Goal: Transaction & Acquisition: Purchase product/service

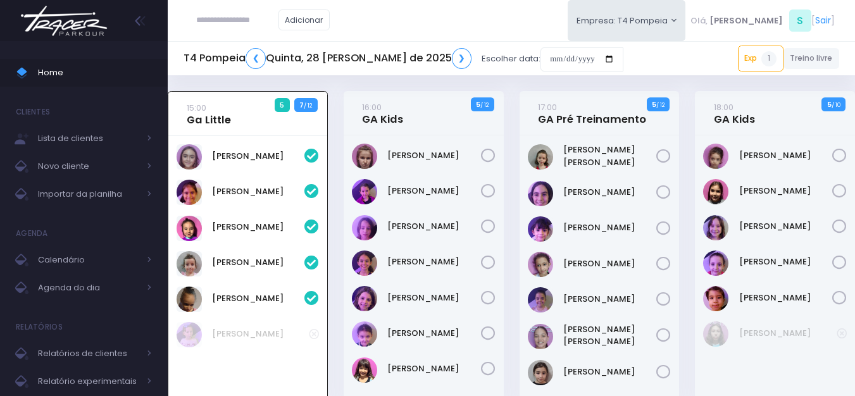
click at [82, 29] on img at bounding box center [64, 21] width 96 height 44
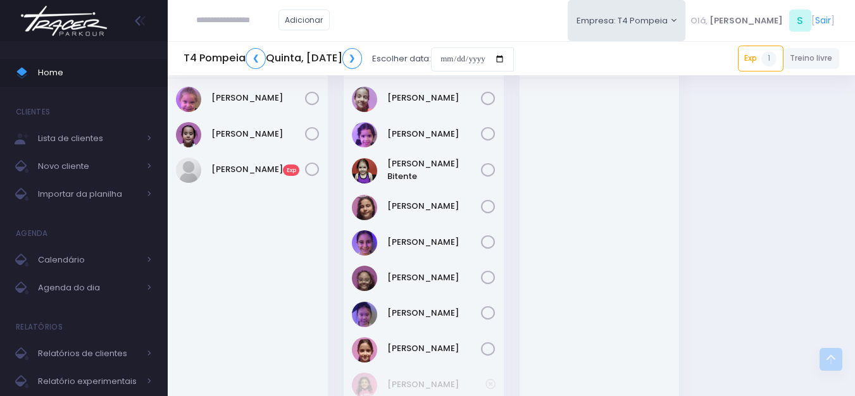
scroll to position [344, 0]
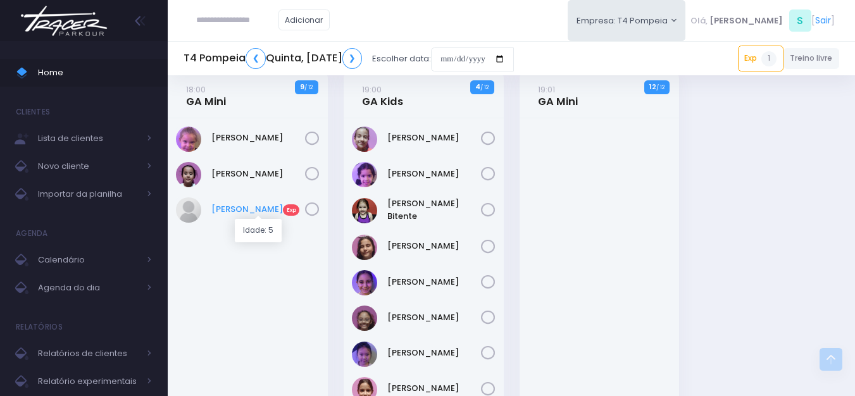
click at [242, 208] on link "Lígia Santoyo Exp" at bounding box center [258, 209] width 94 height 13
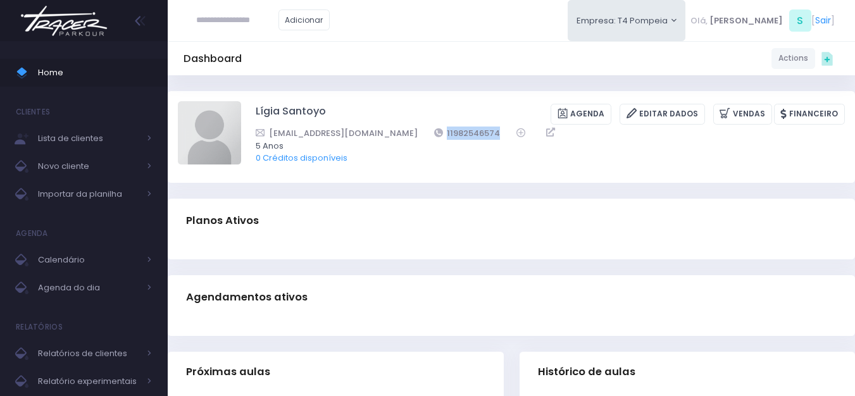
drag, startPoint x: 483, startPoint y: 133, endPoint x: 398, endPoint y: 135, distance: 84.8
click at [398, 135] on div "mari.castiglioni84@gmail.com 11982546574" at bounding box center [542, 133] width 573 height 13
copy div "11982546574"
click at [73, 34] on img at bounding box center [64, 21] width 96 height 44
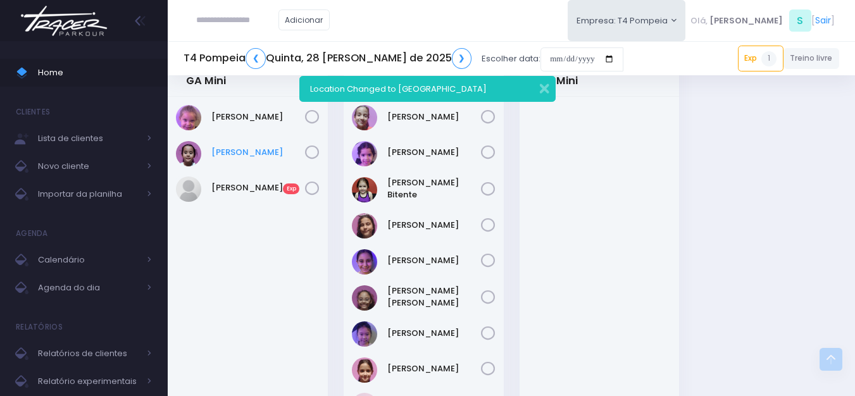
scroll to position [344, 0]
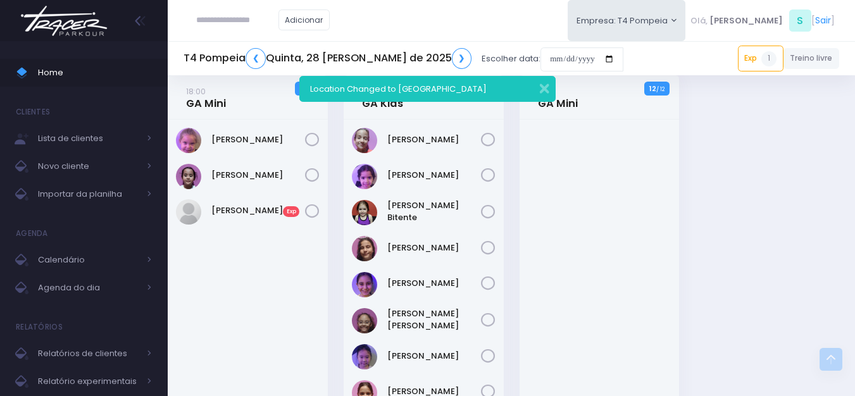
click at [86, 23] on img at bounding box center [64, 21] width 96 height 44
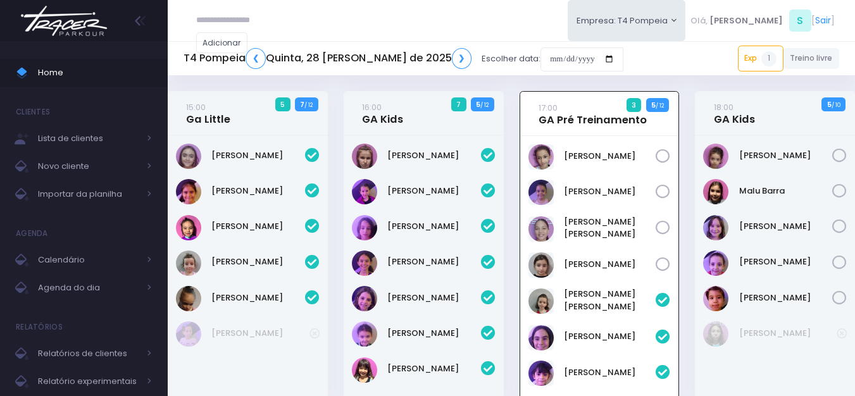
scroll to position [91, 0]
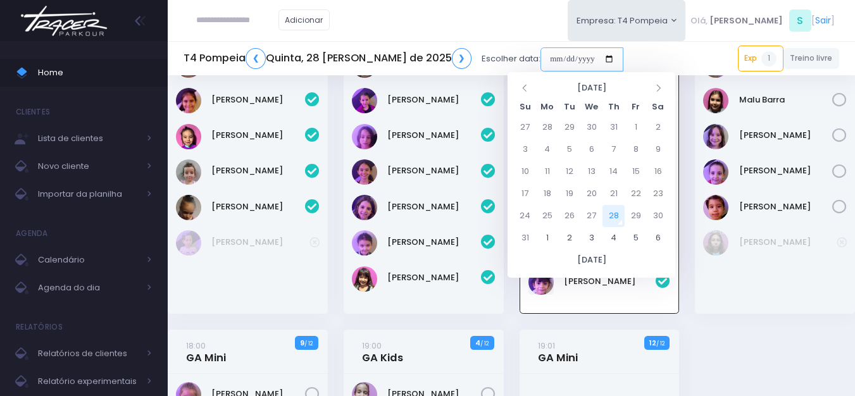
click at [540, 63] on input "date" at bounding box center [581, 59] width 83 height 24
click at [552, 236] on td "1" at bounding box center [547, 238] width 22 height 22
type input "**********"
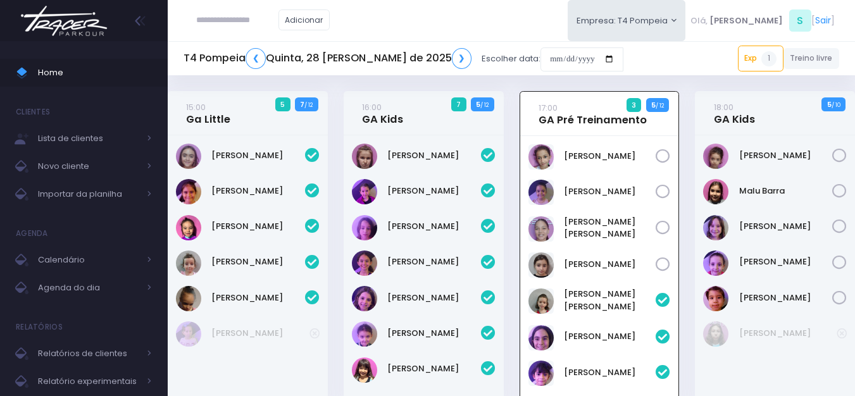
scroll to position [91, 0]
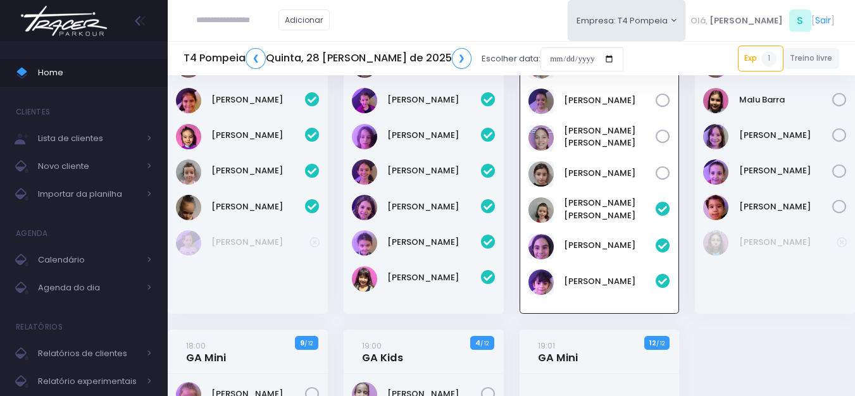
click at [430, 310] on div "Antonia Landmann" at bounding box center [424, 179] width 160 height 270
click at [430, 304] on div "[PERSON_NAME]" at bounding box center [424, 179] width 160 height 270
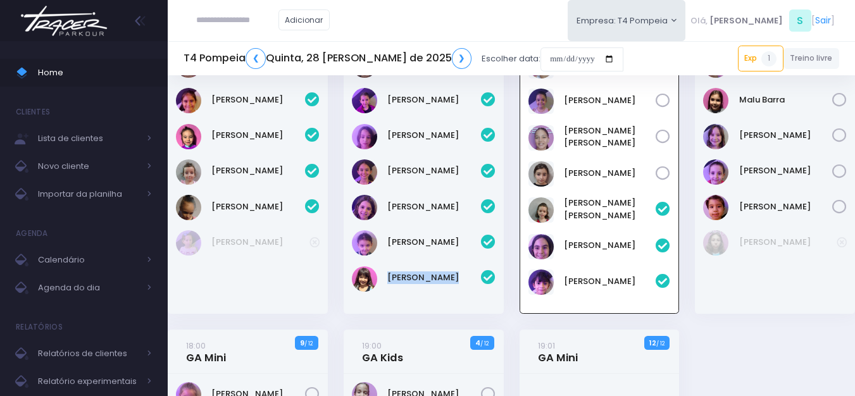
click at [411, 292] on div "[PERSON_NAME]" at bounding box center [424, 179] width 160 height 270
click at [411, 292] on div "Antonia Landmann" at bounding box center [424, 179] width 160 height 270
click at [415, 292] on div "Antonia Landmann" at bounding box center [424, 179] width 160 height 270
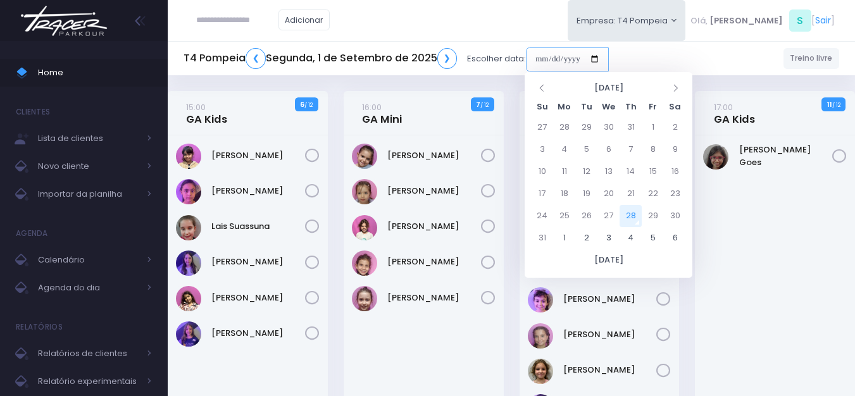
click at [542, 54] on input "date" at bounding box center [567, 59] width 83 height 24
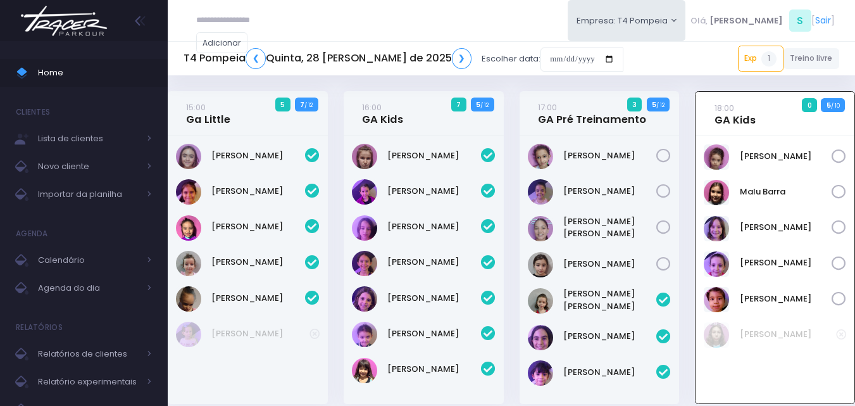
scroll to position [514, 0]
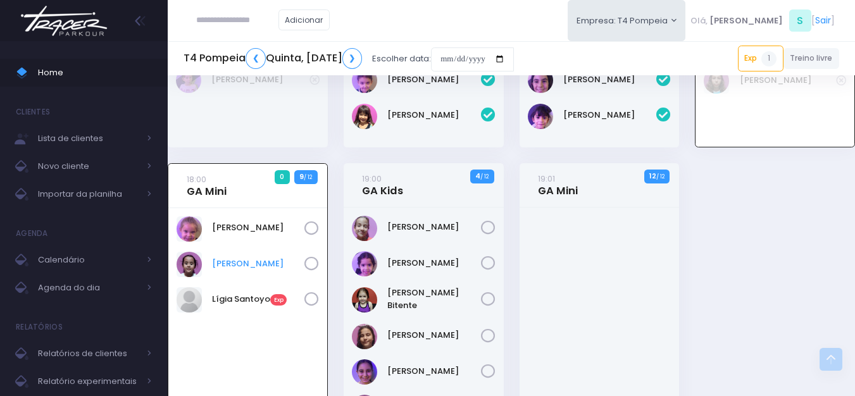
scroll to position [253, 0]
click at [270, 278] on div "Bella Mandelli" at bounding box center [247, 377] width 159 height 337
click at [276, 282] on div "Bella Mandelli" at bounding box center [247, 377] width 159 height 337
click at [229, 299] on link "Lígia Santoyo Exp" at bounding box center [258, 300] width 92 height 13
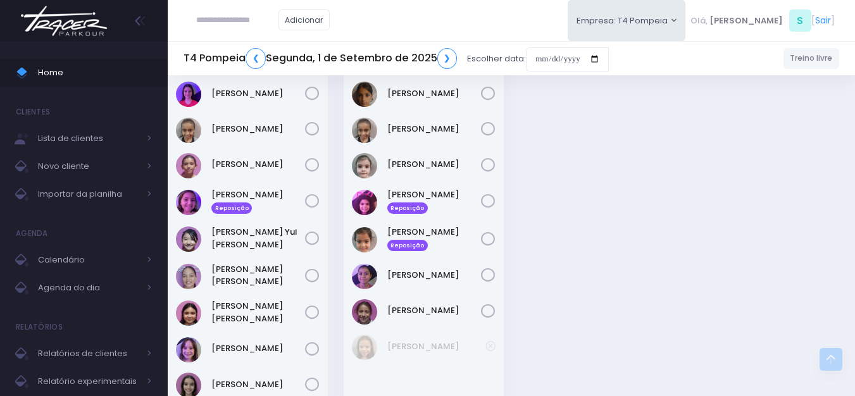
scroll to position [514, 0]
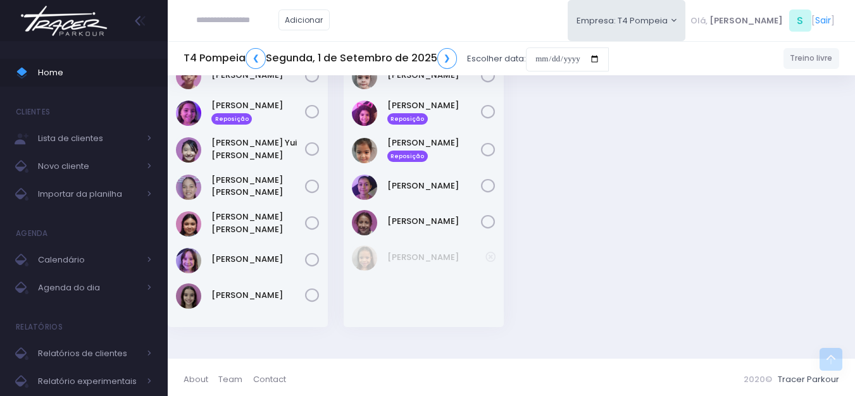
click at [85, 31] on img at bounding box center [64, 21] width 96 height 44
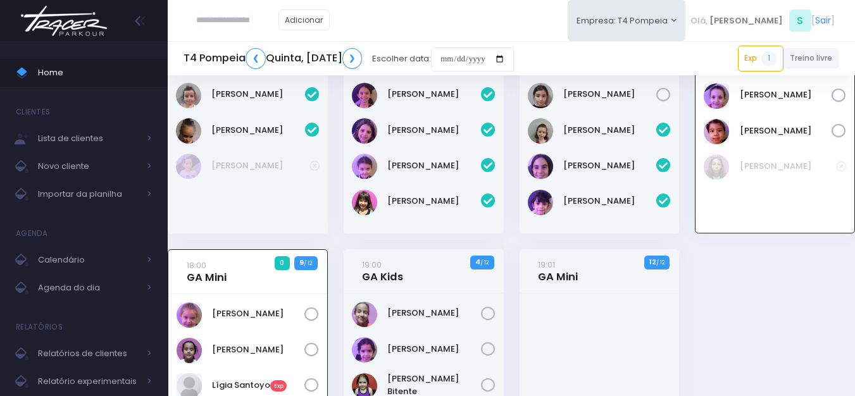
scroll to position [344, 0]
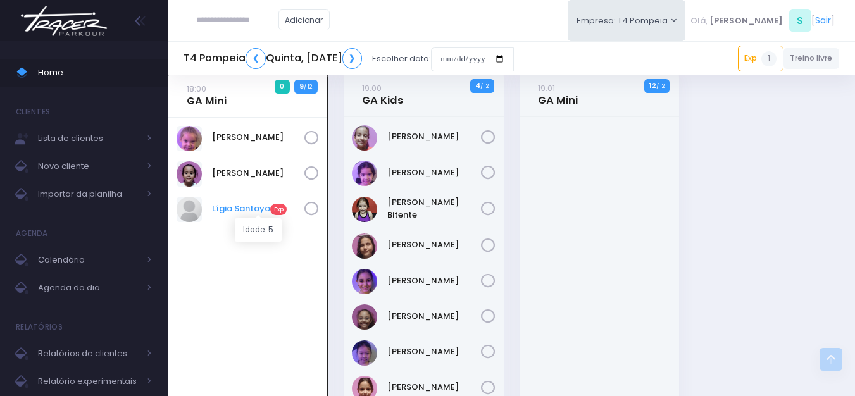
click at [235, 206] on link "Lígia Santoyo Exp" at bounding box center [258, 208] width 92 height 13
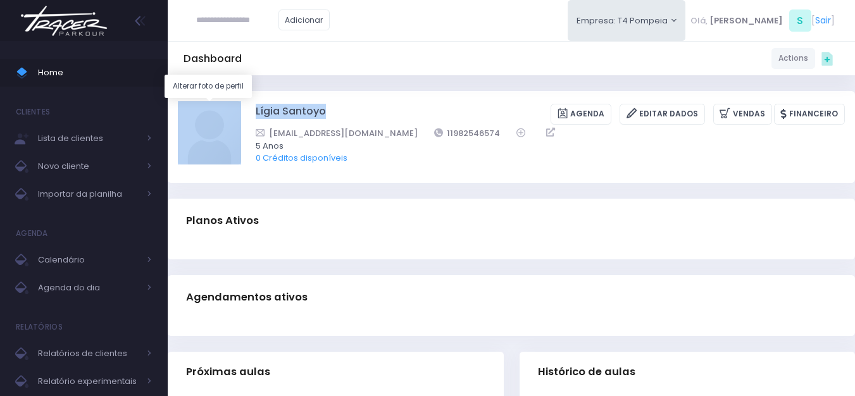
drag, startPoint x: 337, startPoint y: 115, endPoint x: 234, endPoint y: 105, distance: 103.6
click at [234, 105] on div "Lígia Santoyo Agenda Editar Dados Vendas Financeiro 11982546574" at bounding box center [511, 136] width 667 height 71
copy div "Lígia Santoyo"
click at [225, 133] on img at bounding box center [209, 132] width 63 height 63
click at [240, 101] on input "file" at bounding box center [240, 101] width 1 height 1
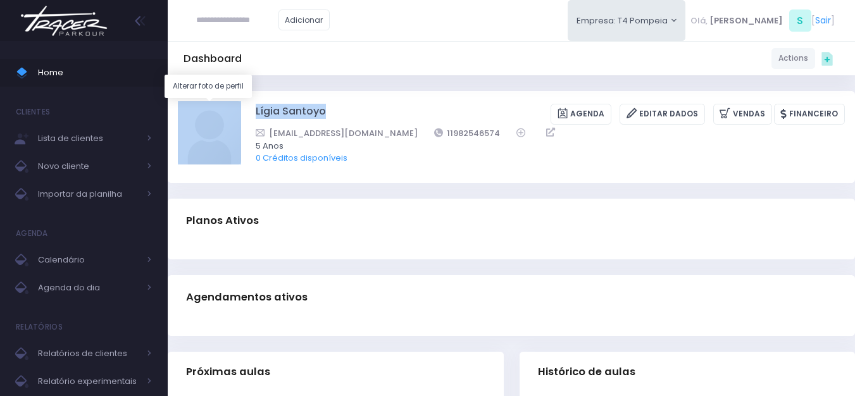
type input "**********"
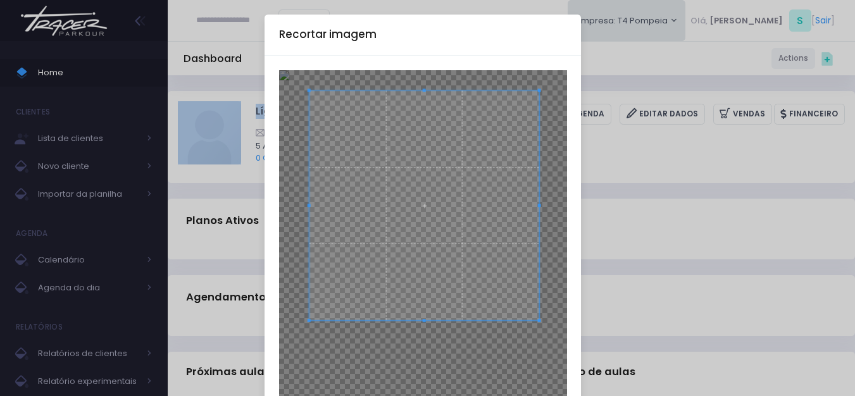
click at [459, 182] on span at bounding box center [424, 205] width 230 height 230
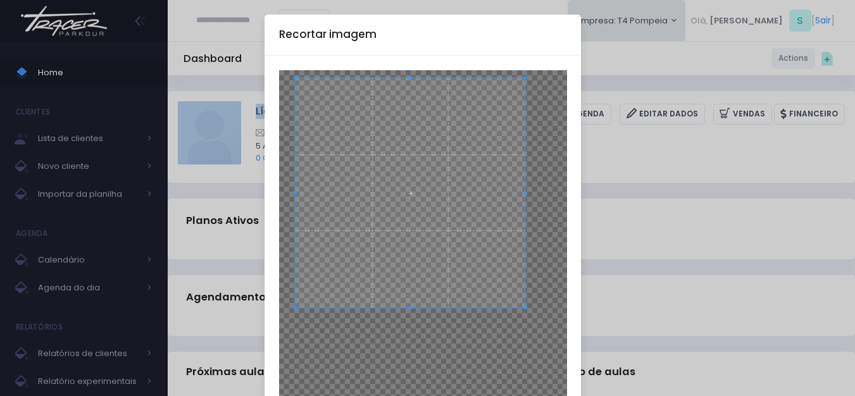
click at [405, 221] on span at bounding box center [410, 193] width 230 height 230
click at [406, 215] on span at bounding box center [410, 193] width 230 height 230
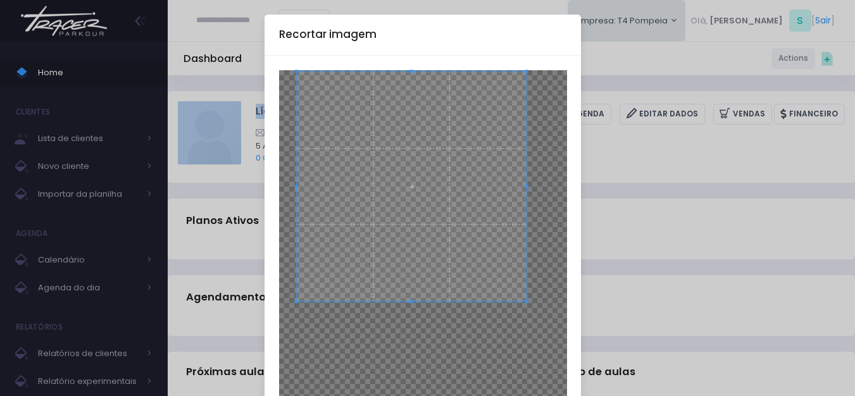
click at [404, 194] on span at bounding box center [411, 186] width 230 height 230
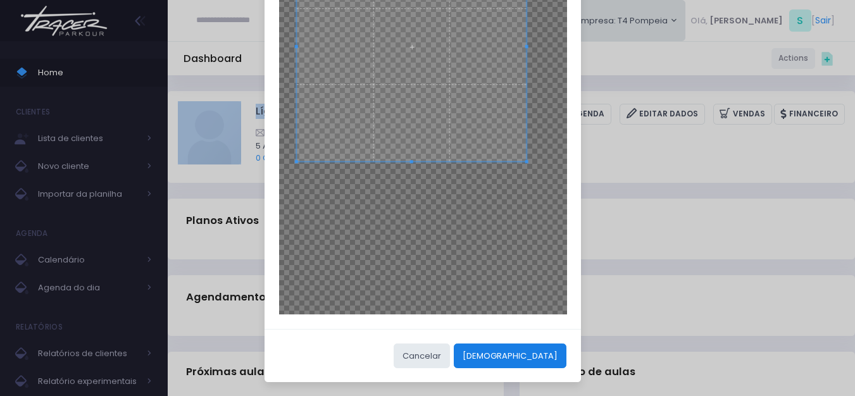
scroll to position [140, 0]
click at [538, 359] on button "[DEMOGRAPHIC_DATA]" at bounding box center [510, 355] width 113 height 24
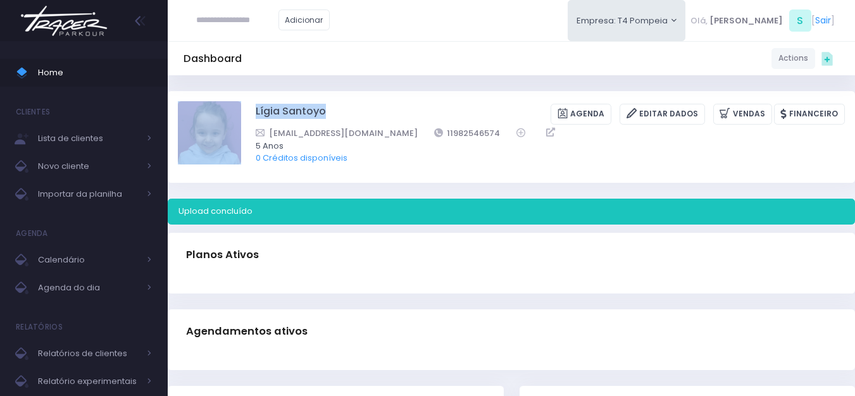
click at [53, 27] on img at bounding box center [64, 21] width 96 height 44
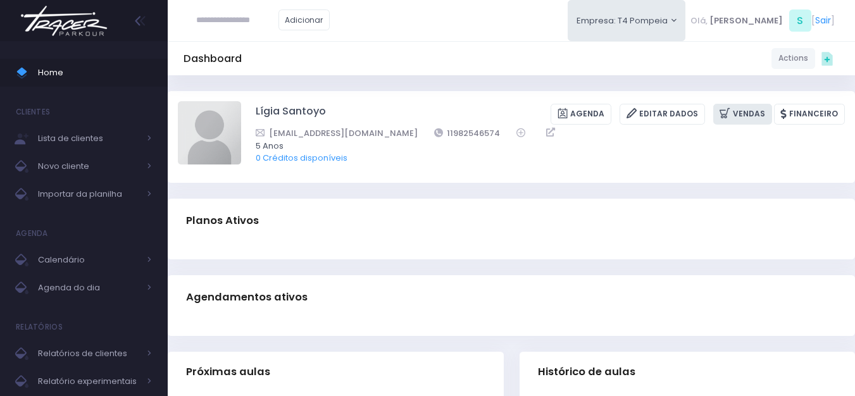
click at [757, 113] on link "Vendas" at bounding box center [742, 114] width 59 height 21
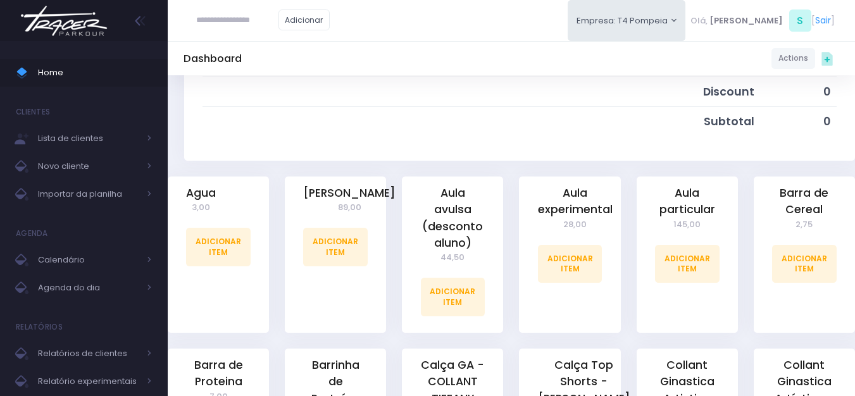
scroll to position [380, 0]
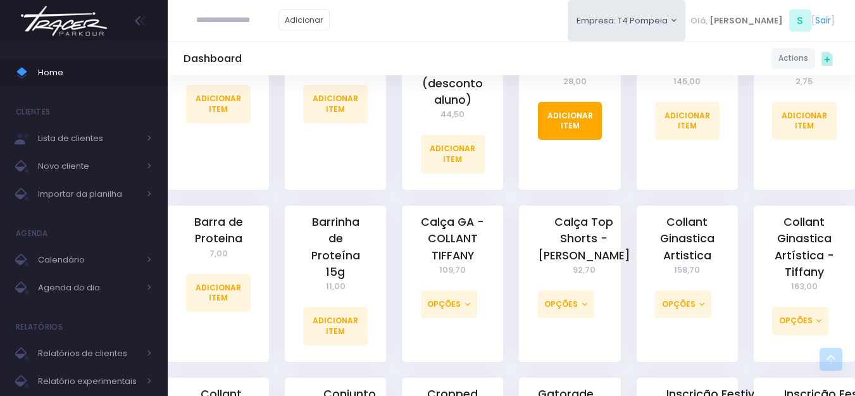
click at [557, 115] on link "Adicionar Item" at bounding box center [570, 121] width 65 height 38
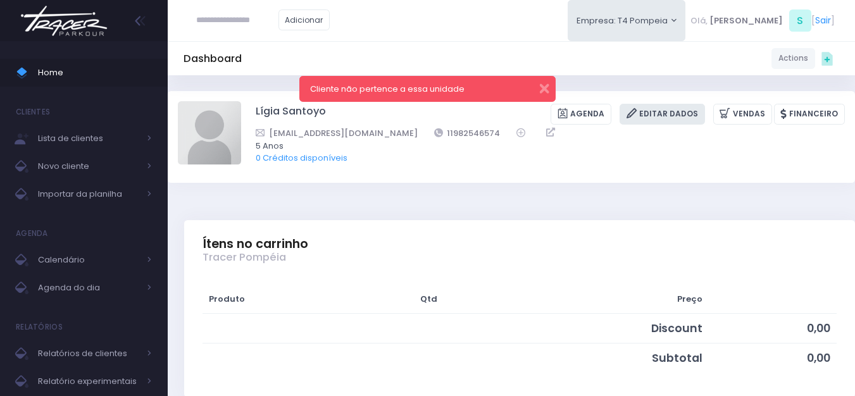
click at [655, 122] on link "Editar Dados" at bounding box center [661, 114] width 85 height 21
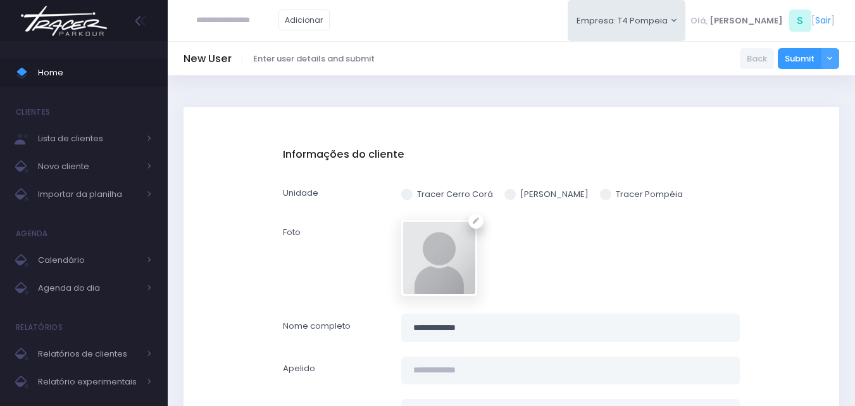
click at [603, 195] on span at bounding box center [605, 194] width 11 height 11
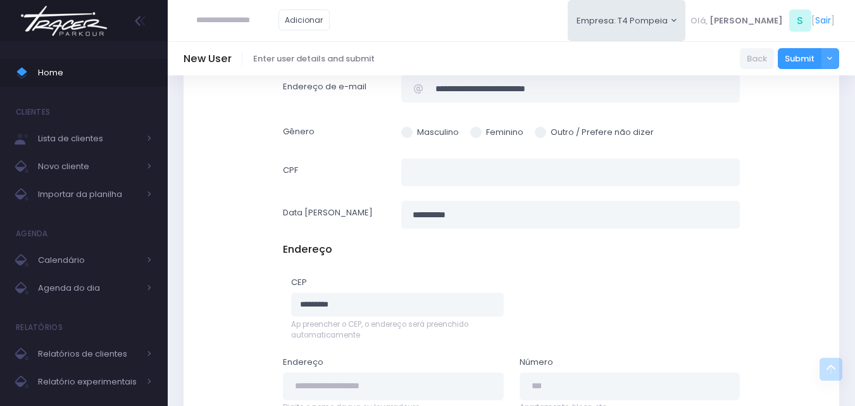
scroll to position [731, 0]
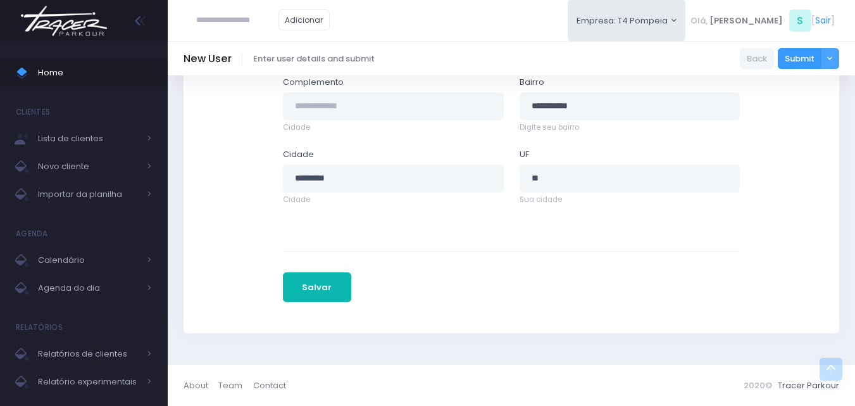
click at [334, 285] on button "Salvar" at bounding box center [317, 287] width 68 height 30
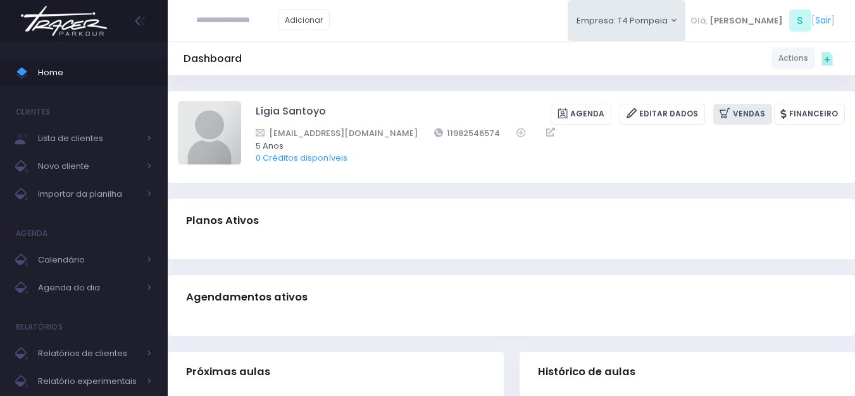
click at [741, 110] on link "Vendas" at bounding box center [742, 114] width 59 height 21
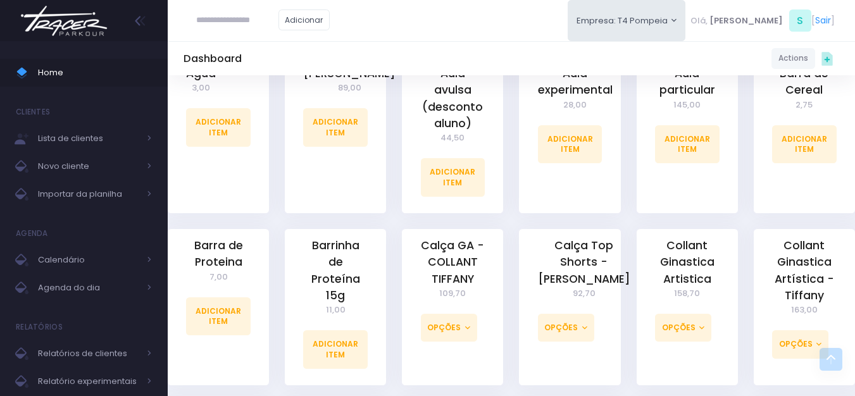
scroll to position [380, 0]
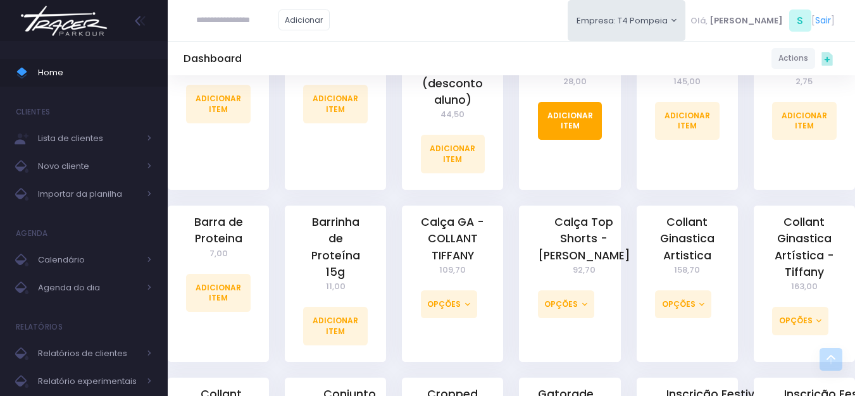
click at [583, 135] on link "Adicionar Item" at bounding box center [570, 121] width 65 height 38
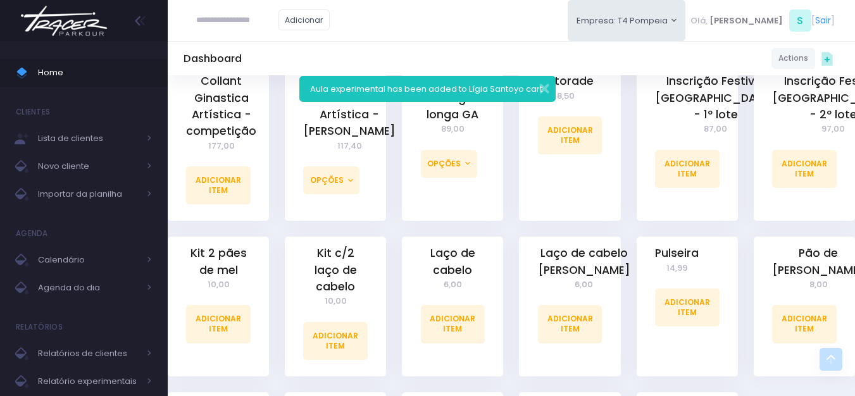
scroll to position [886, 0]
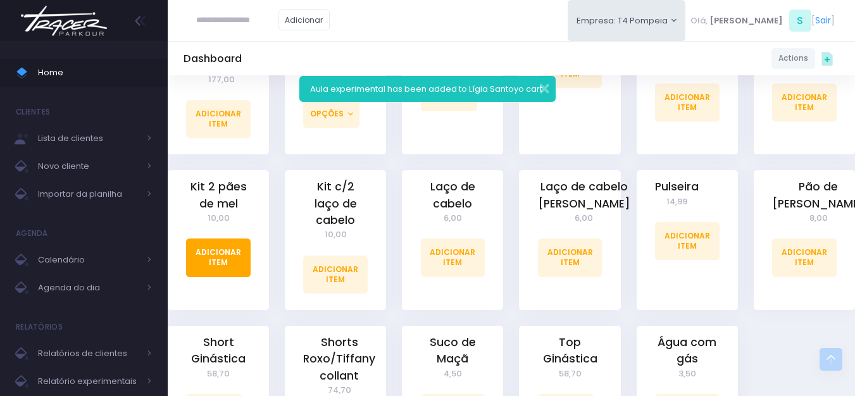
click at [240, 252] on link "Adicionar Item" at bounding box center [218, 258] width 65 height 38
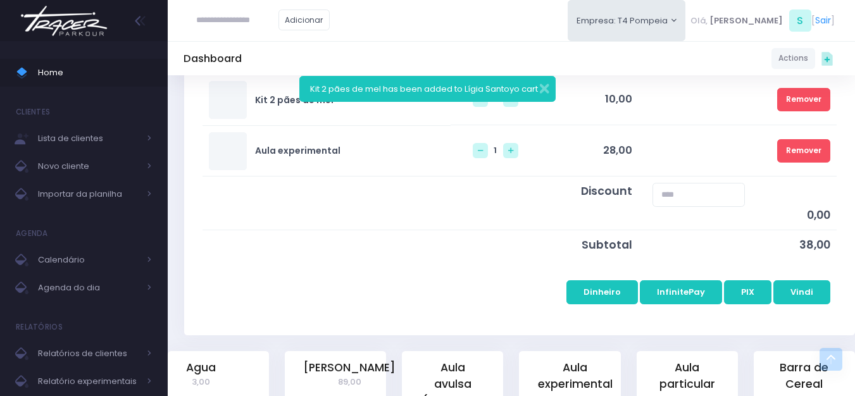
scroll to position [316, 0]
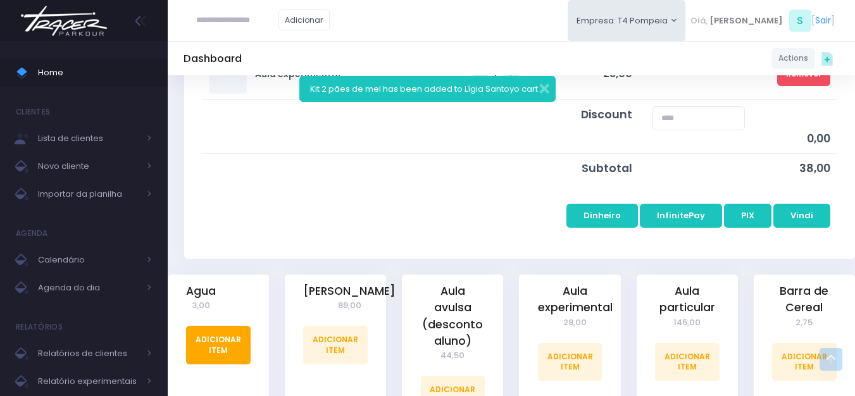
click at [228, 340] on link "Adicionar Item" at bounding box center [218, 345] width 65 height 38
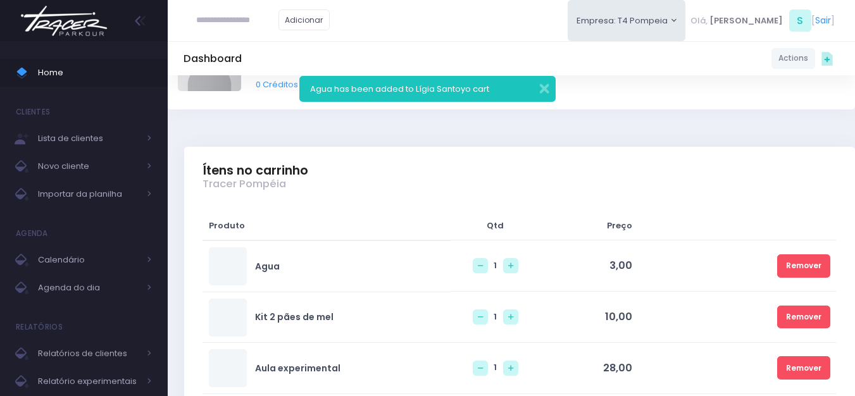
scroll to position [380, 0]
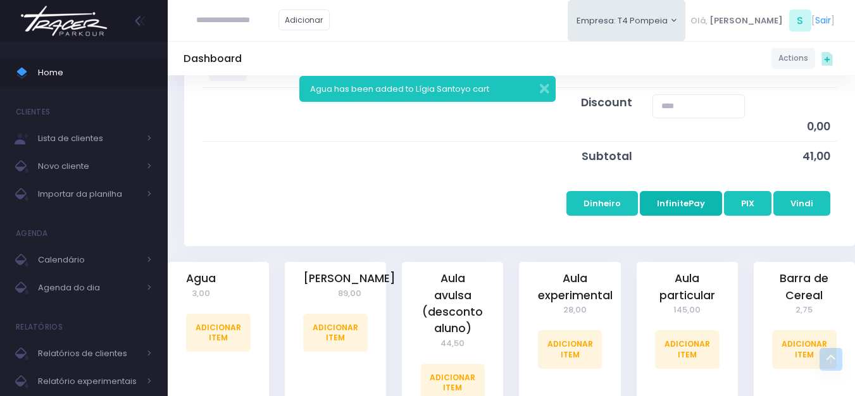
click at [674, 212] on button "InfinitePay" at bounding box center [681, 203] width 82 height 24
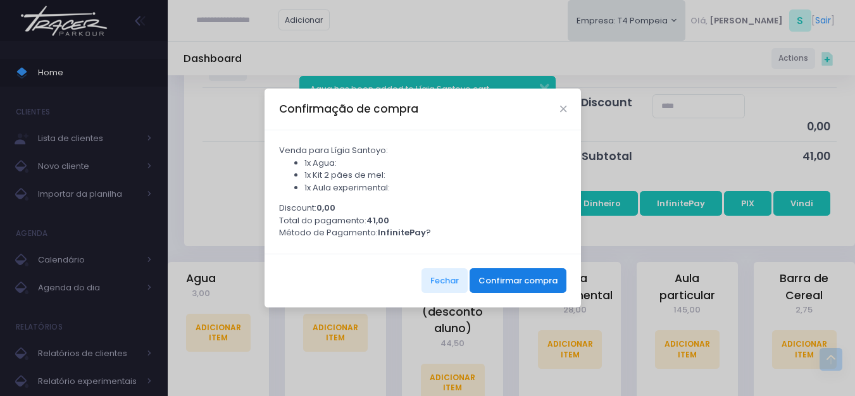
click at [528, 292] on button "Confirmar compra" at bounding box center [517, 280] width 97 height 24
click at [514, 290] on button "Confirmar compra" at bounding box center [517, 280] width 97 height 24
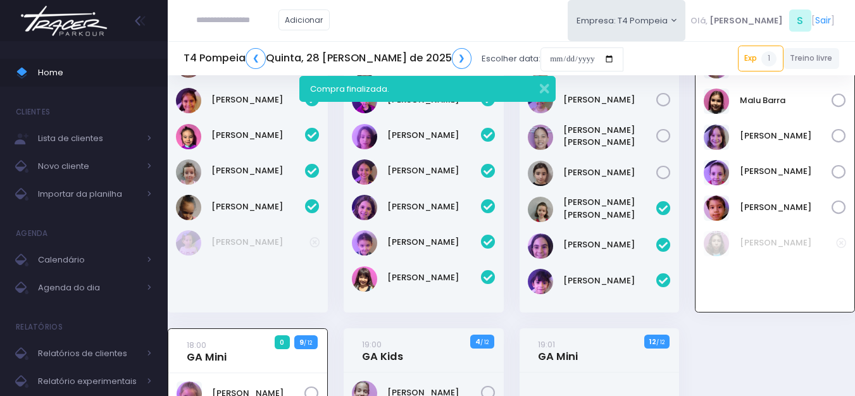
scroll to position [344, 0]
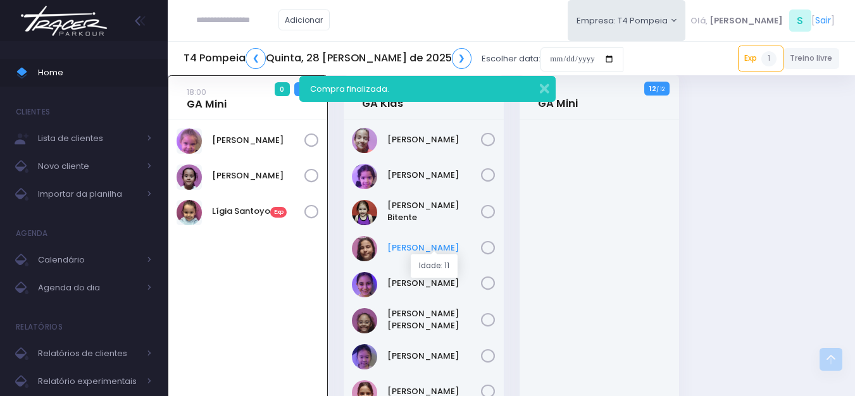
click at [407, 249] on link "Isabella Terra" at bounding box center [434, 248] width 94 height 13
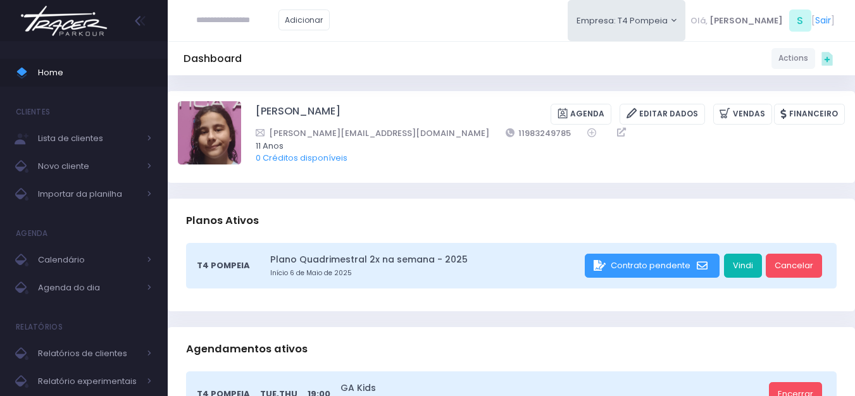
click at [733, 264] on link "Vindi" at bounding box center [743, 266] width 38 height 24
click at [742, 259] on link "Vindi" at bounding box center [743, 266] width 38 height 24
click at [52, 23] on img at bounding box center [64, 21] width 96 height 44
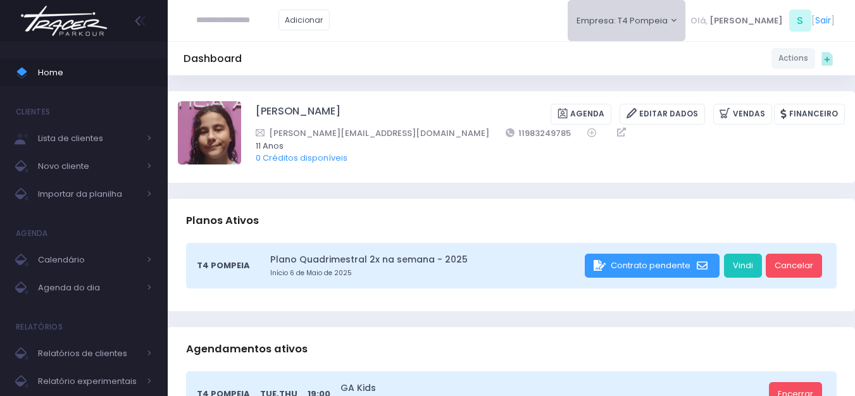
click at [631, 16] on button "Empresa: T4 Pompeia" at bounding box center [626, 20] width 118 height 41
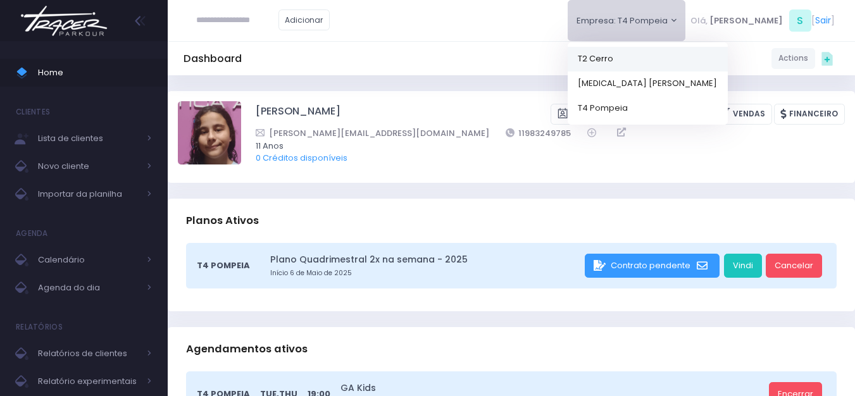
click at [634, 64] on link "T2 Cerro" at bounding box center [647, 58] width 160 height 25
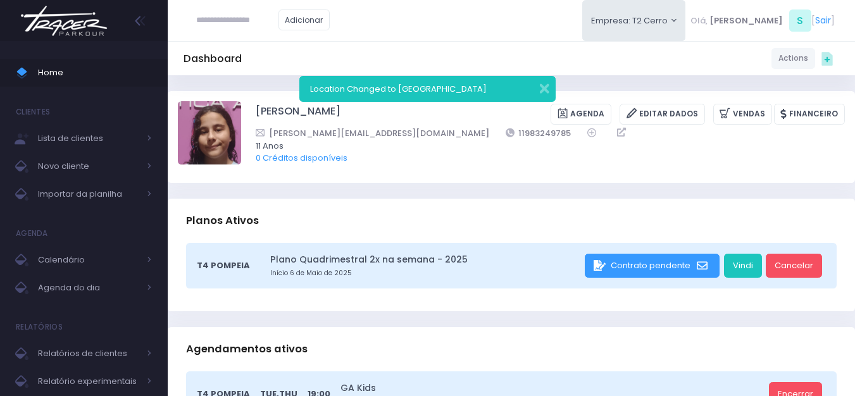
click at [98, 11] on img at bounding box center [64, 21] width 96 height 44
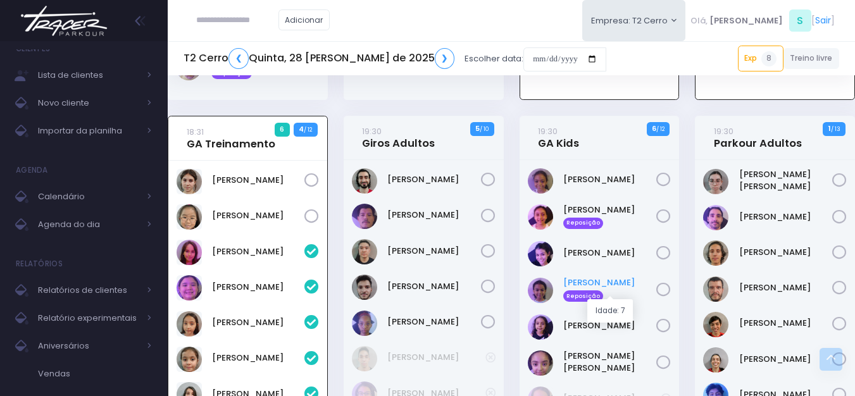
scroll to position [1673, 0]
